Goal: Use online tool/utility: Utilize a website feature to perform a specific function

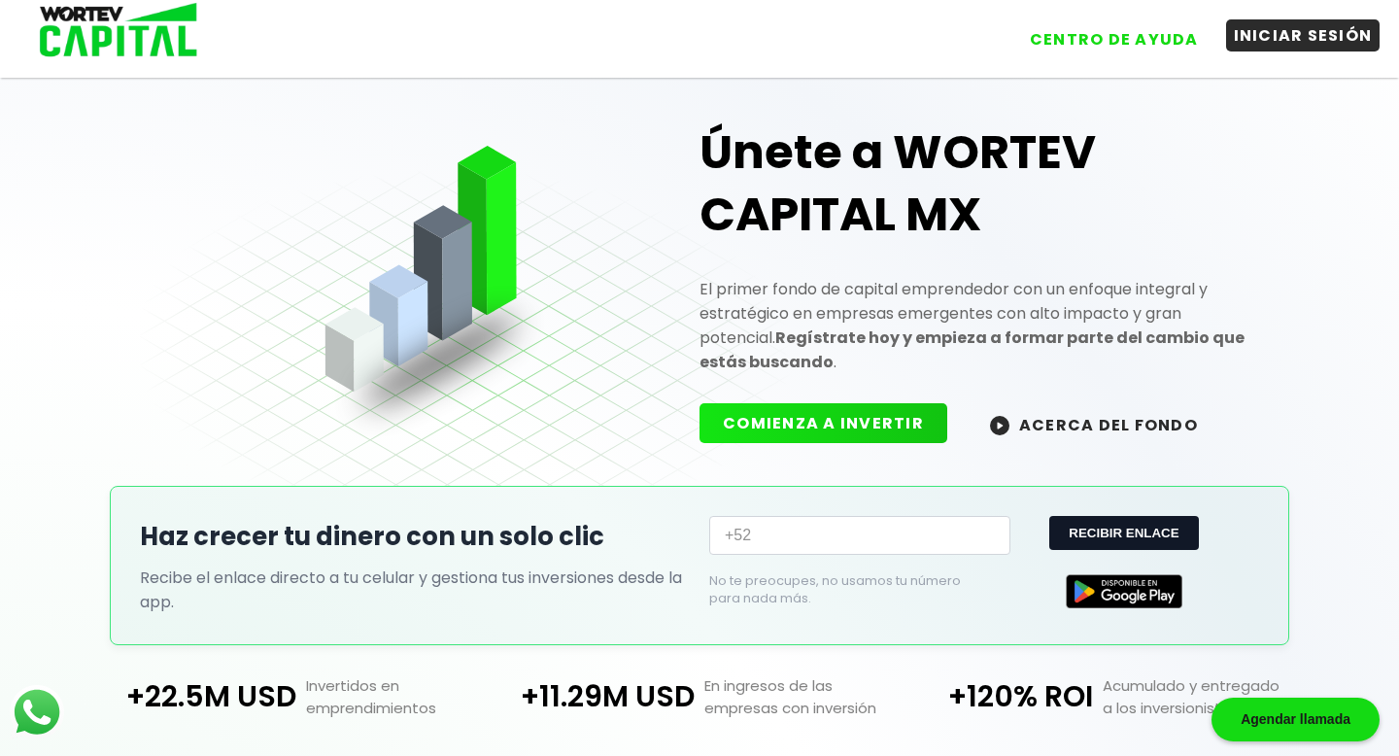
click at [1287, 44] on button "INICIAR SESIÓN" at bounding box center [1303, 35] width 154 height 32
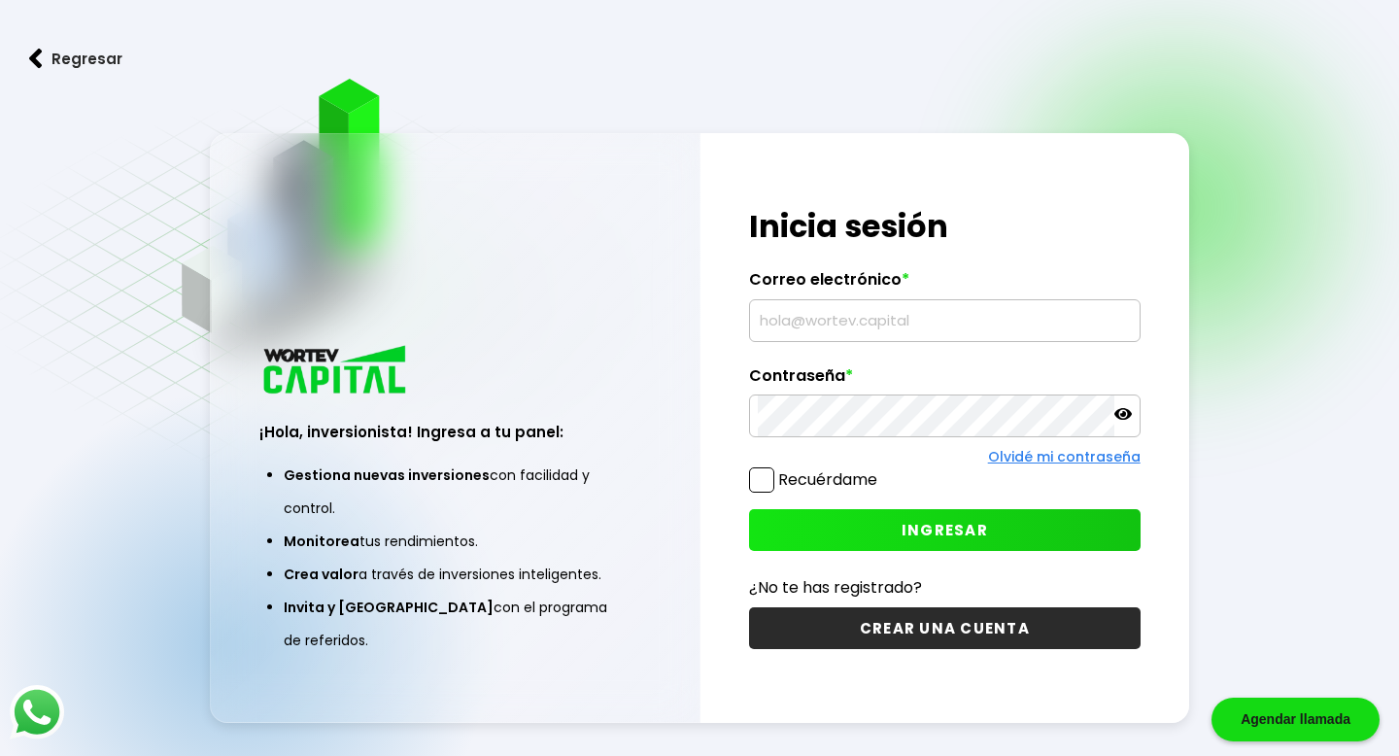
click at [872, 322] on input "text" at bounding box center [944, 320] width 373 height 41
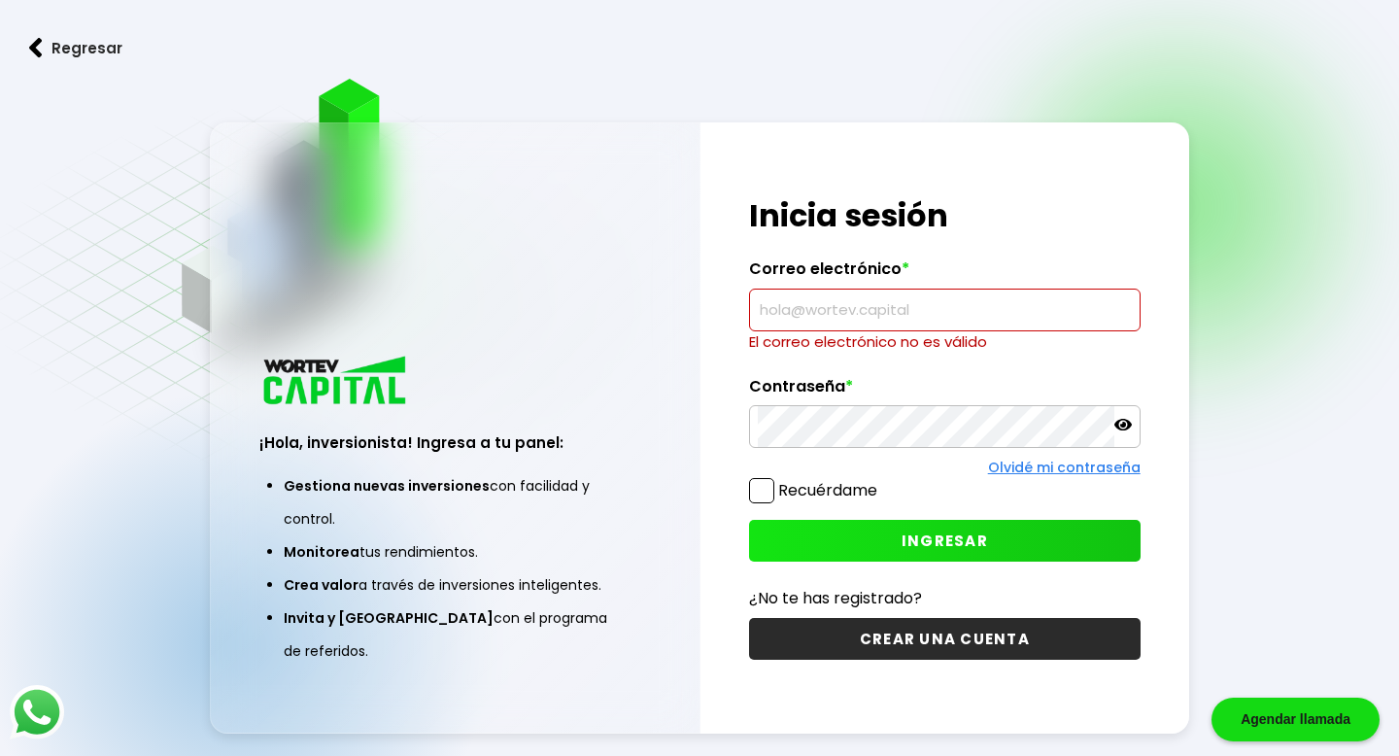
type input "[EMAIL_ADDRESS][DOMAIN_NAME]"
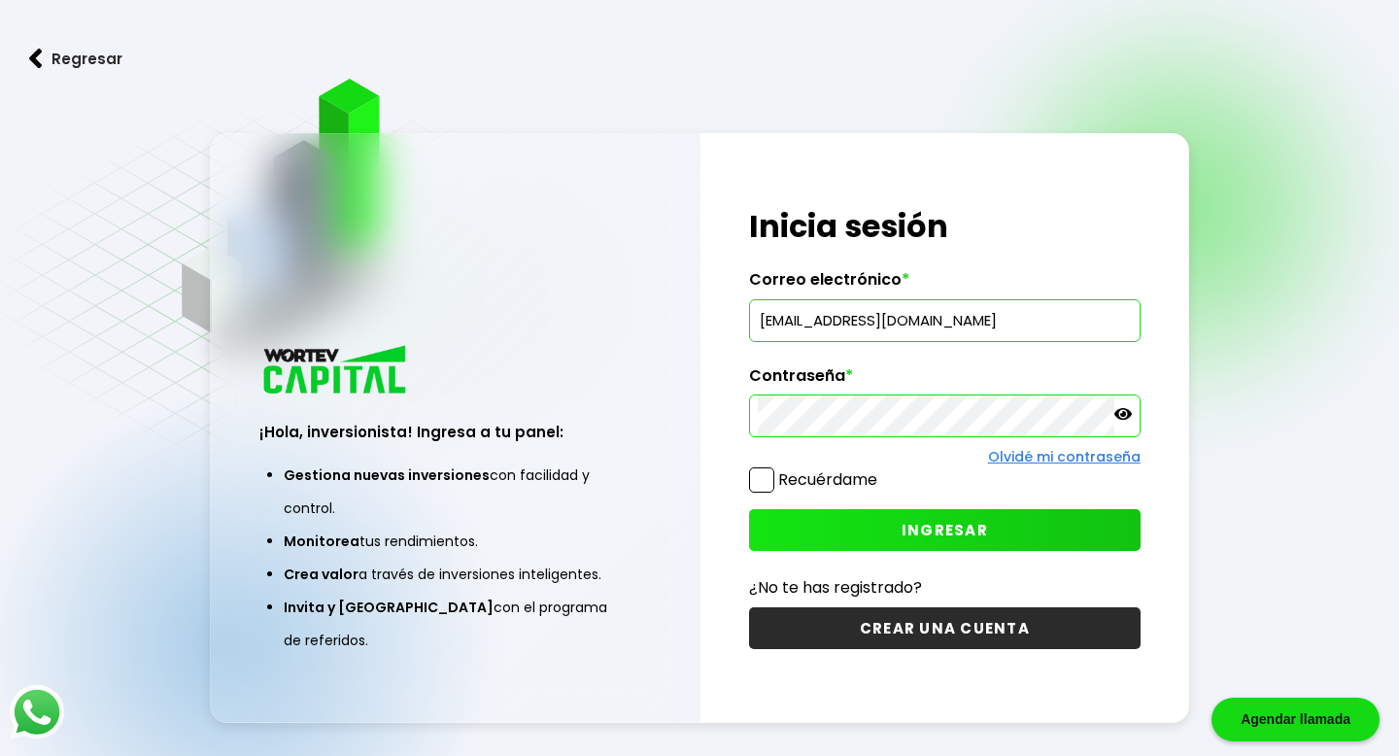
click at [906, 522] on span "INGRESAR" at bounding box center [944, 530] width 86 height 20
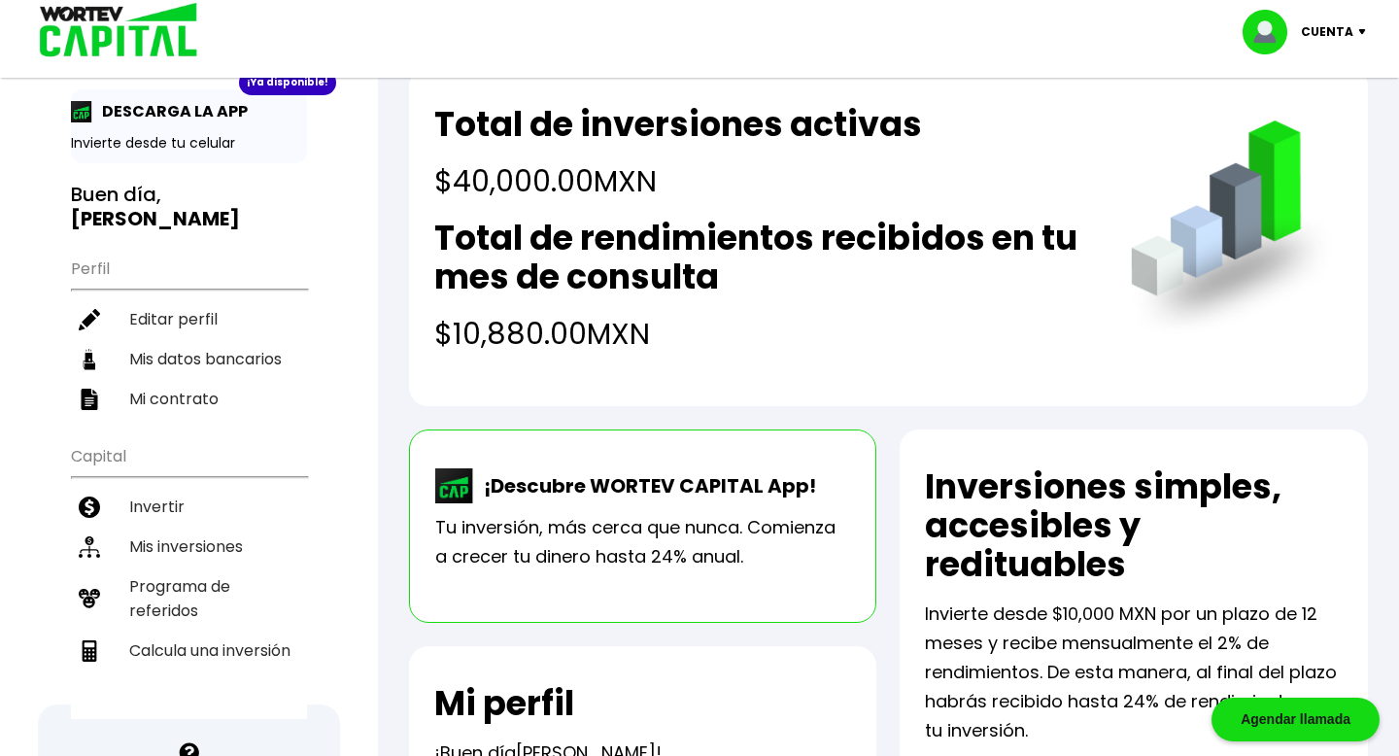
scroll to position [49, 0]
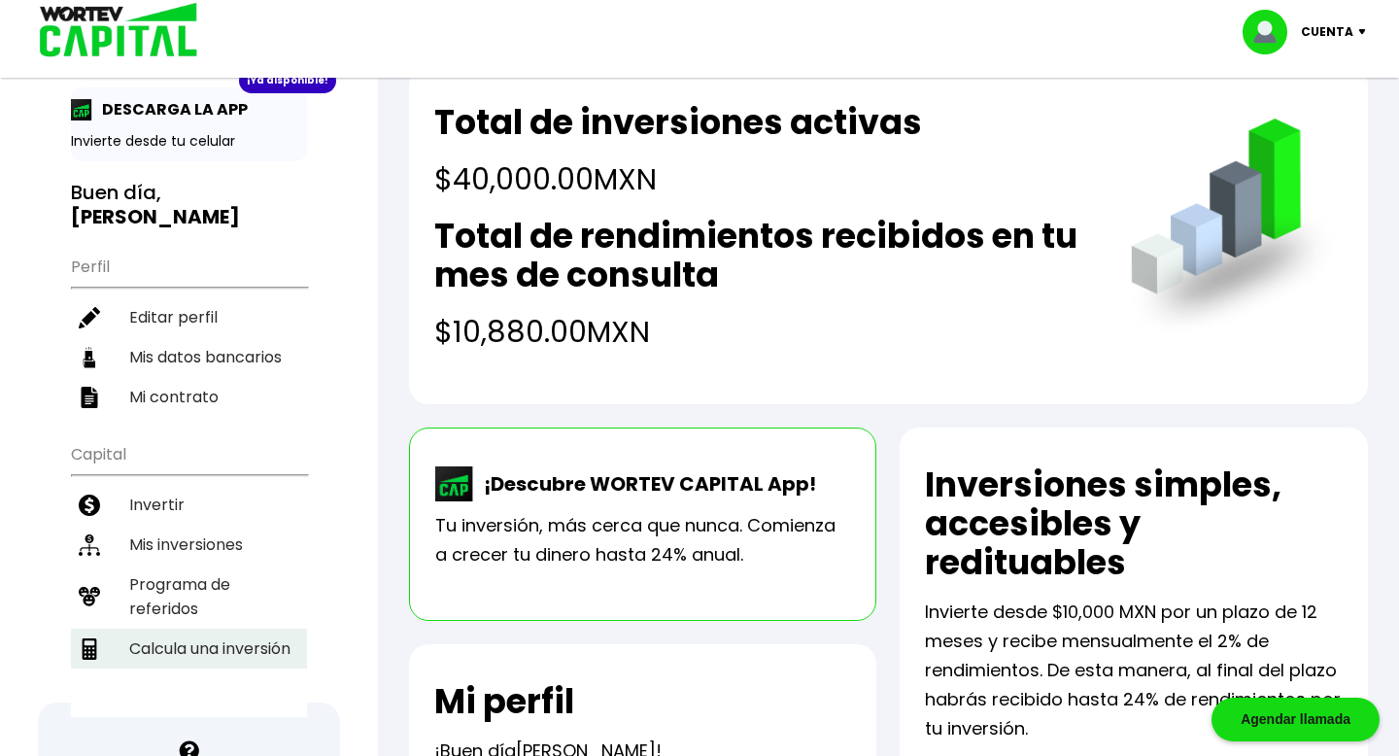
click at [218, 629] on li "Calcula una inversión" at bounding box center [189, 649] width 236 height 40
select select "1"
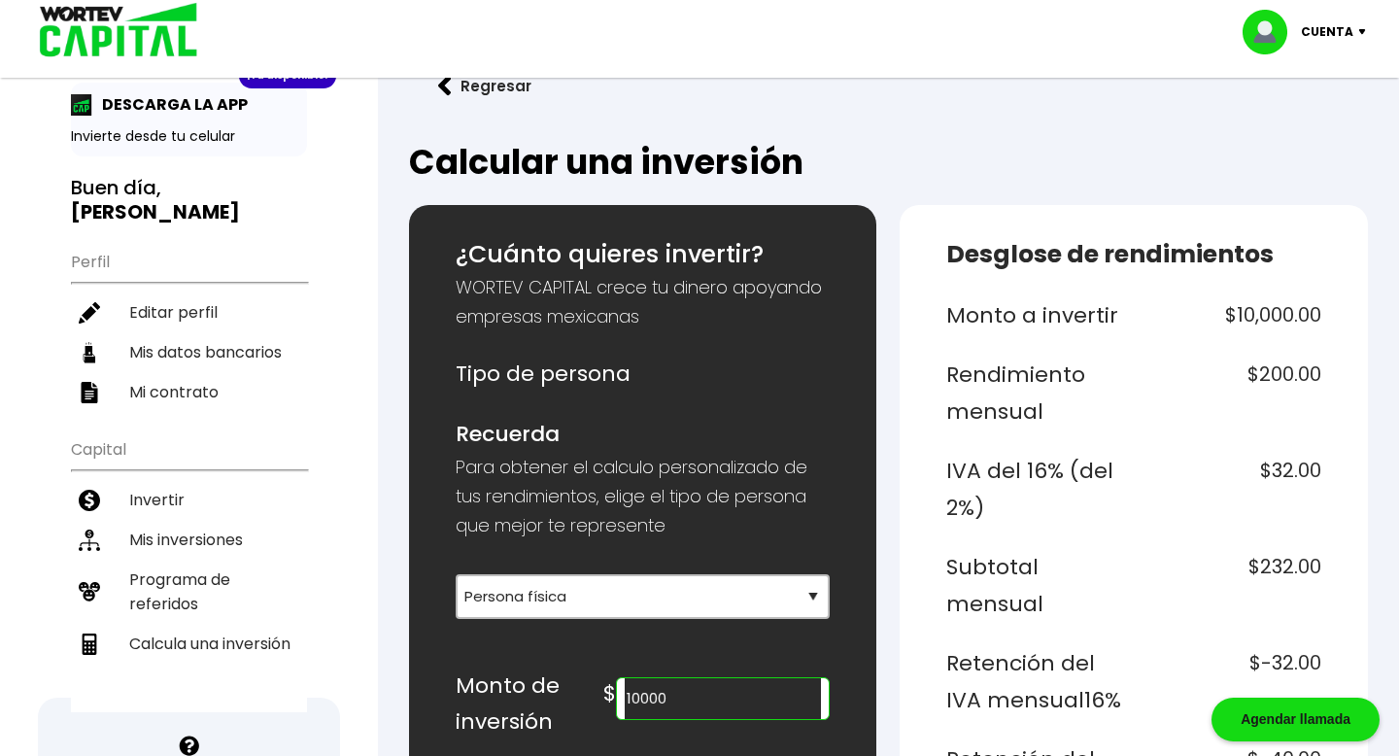
scroll to position [71, 0]
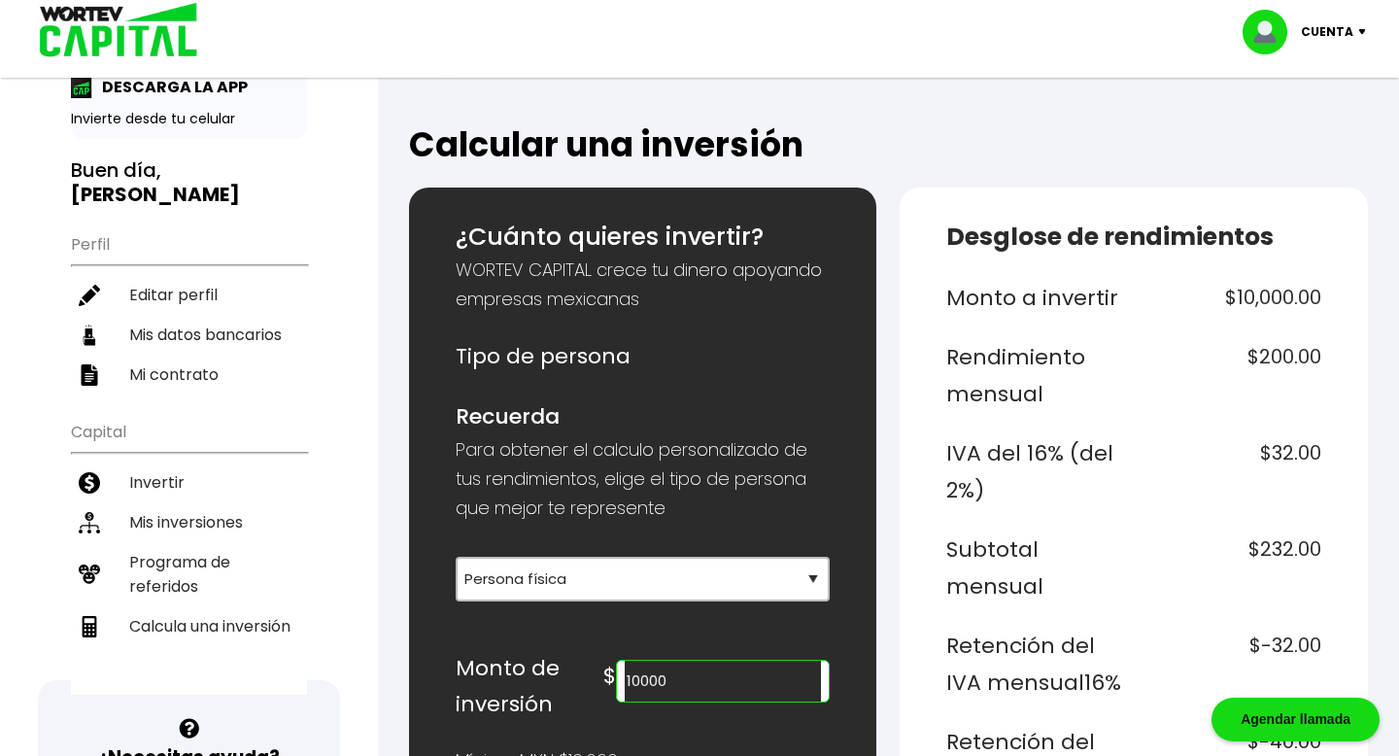
click at [727, 663] on input "10000" at bounding box center [723, 681] width 197 height 41
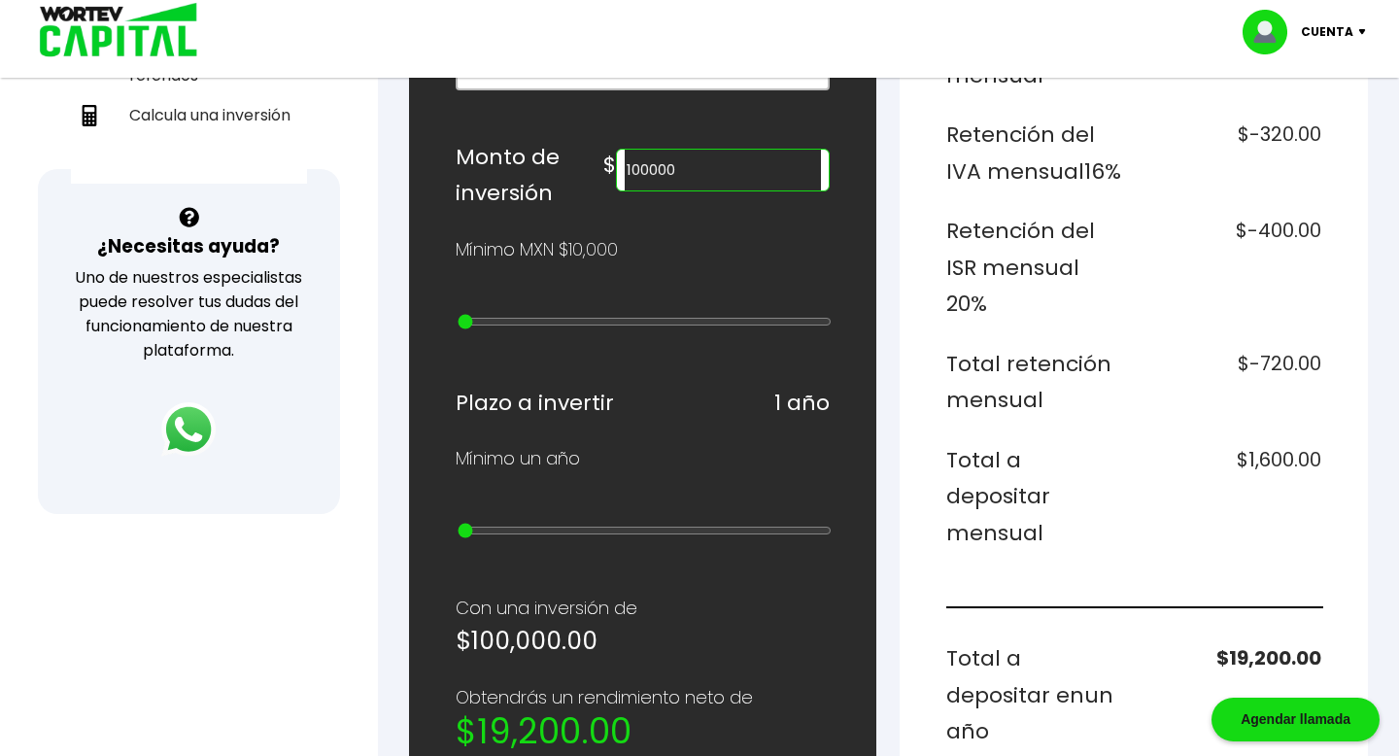
scroll to position [561, 0]
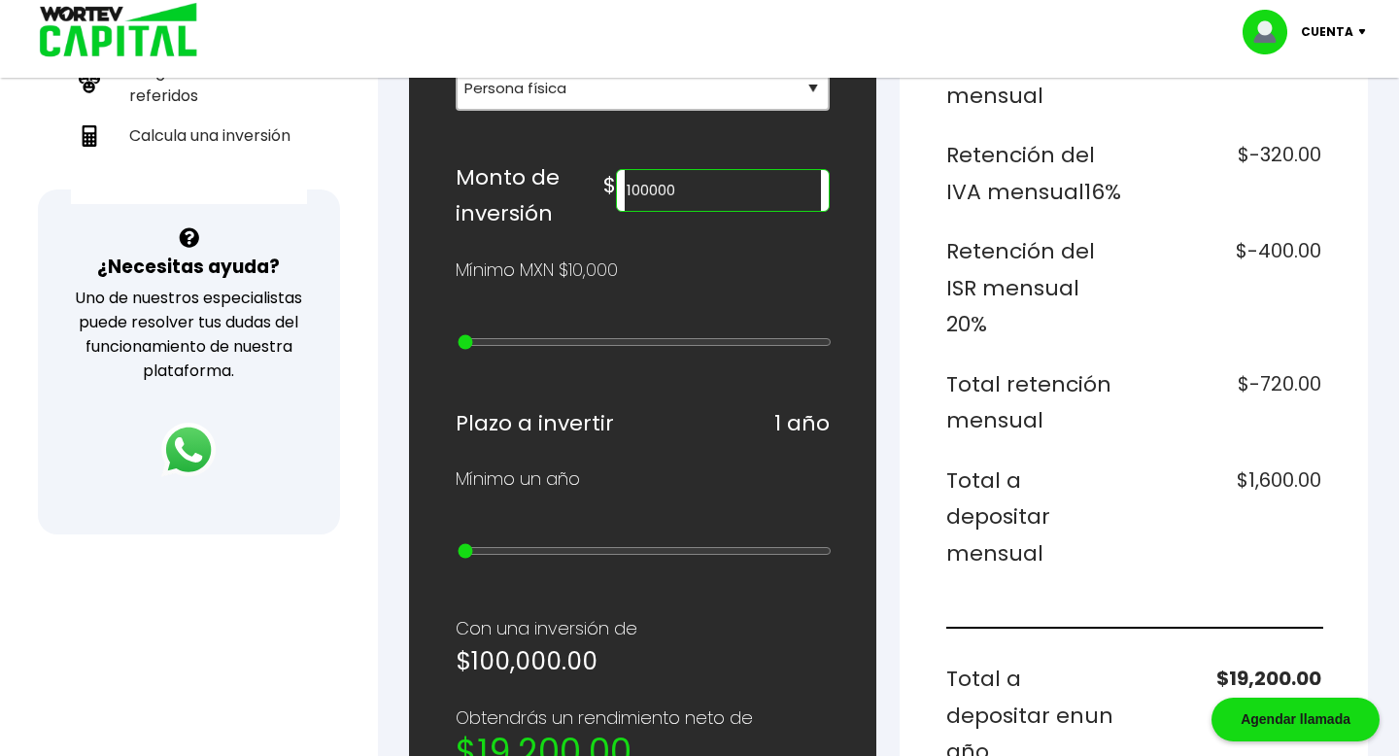
click at [789, 174] on input "100000" at bounding box center [723, 190] width 197 height 41
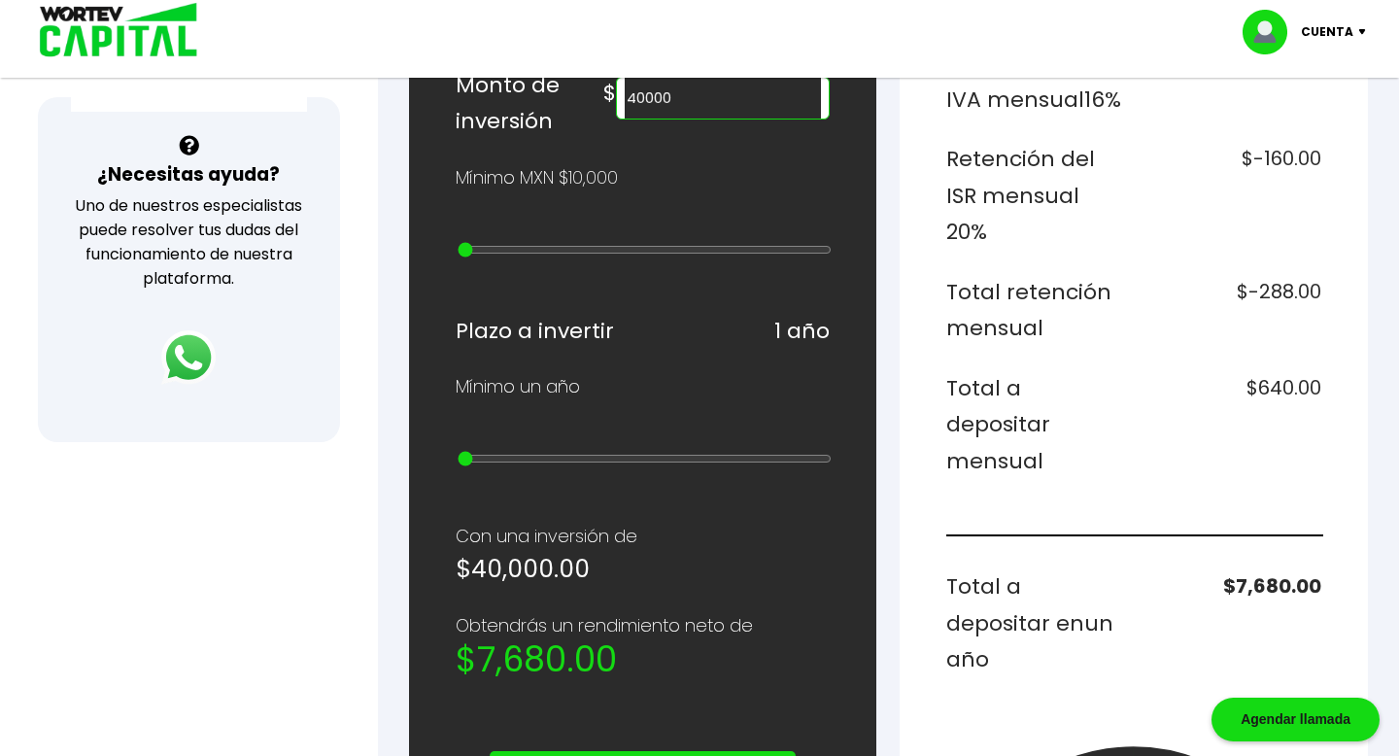
scroll to position [652, 0]
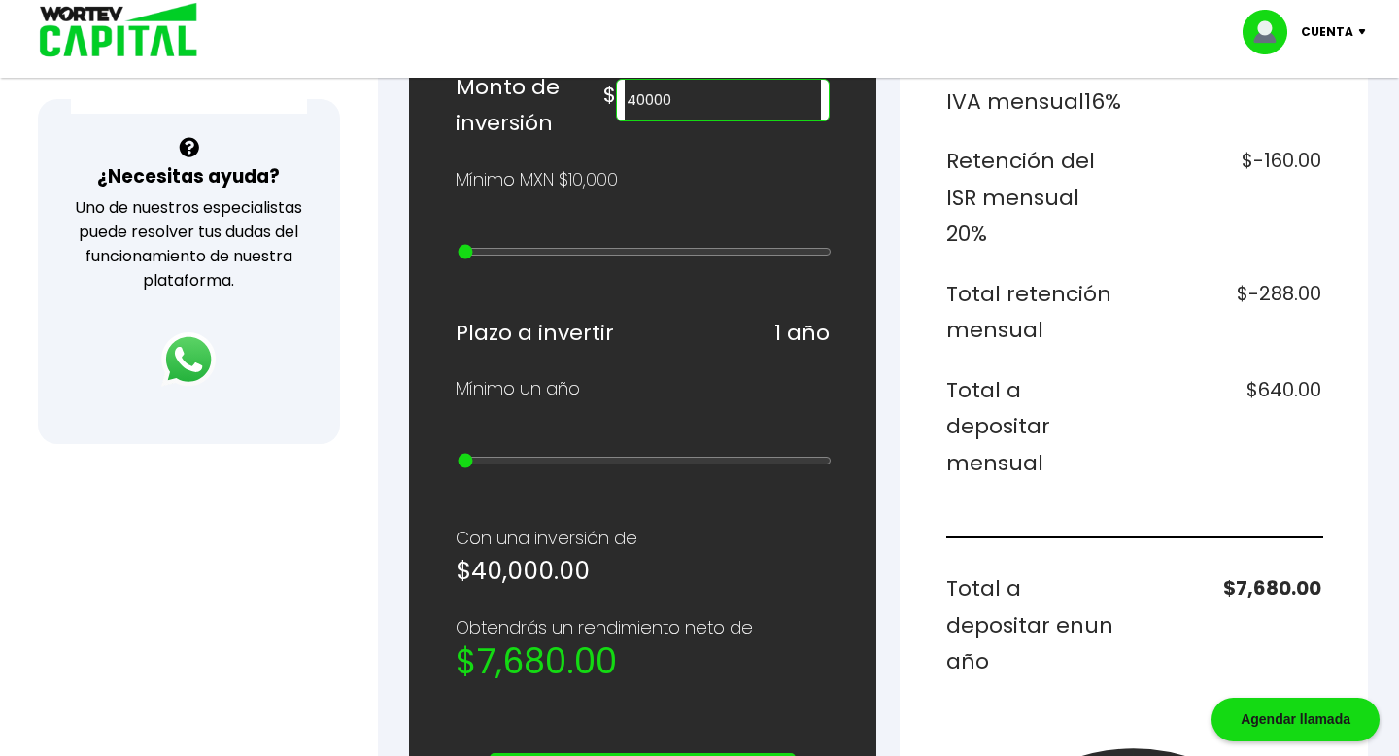
type input "40000"
click at [124, 36] on img at bounding box center [112, 31] width 186 height 63
